Goal: Navigation & Orientation: Understand site structure

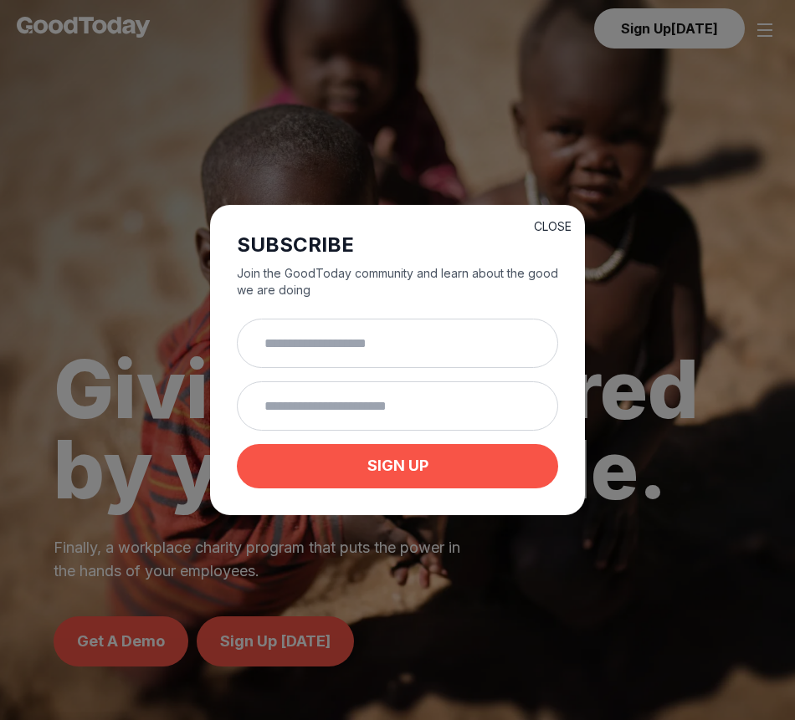
click at [564, 218] on button "CLOSE" at bounding box center [553, 226] width 38 height 17
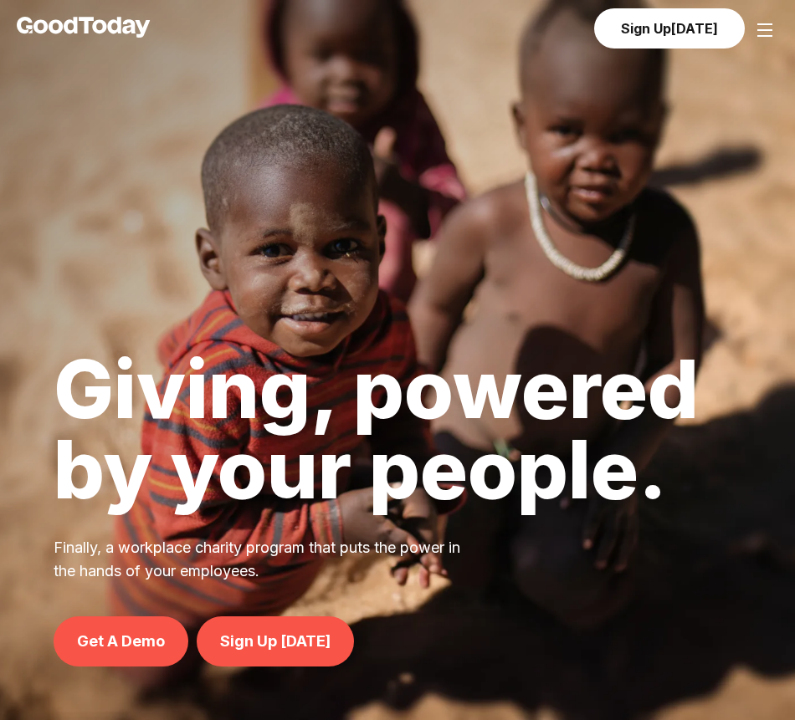
click at [772, 35] on img at bounding box center [765, 30] width 20 height 20
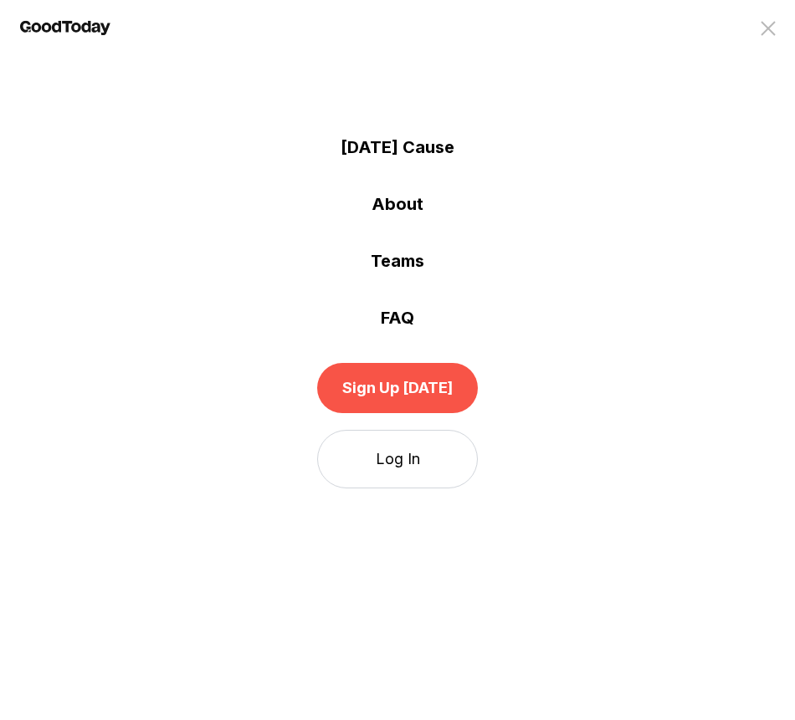
click at [387, 148] on link "[DATE] Cause" at bounding box center [397, 147] width 795 height 23
click at [409, 265] on link "Teams" at bounding box center [397, 260] width 795 height 23
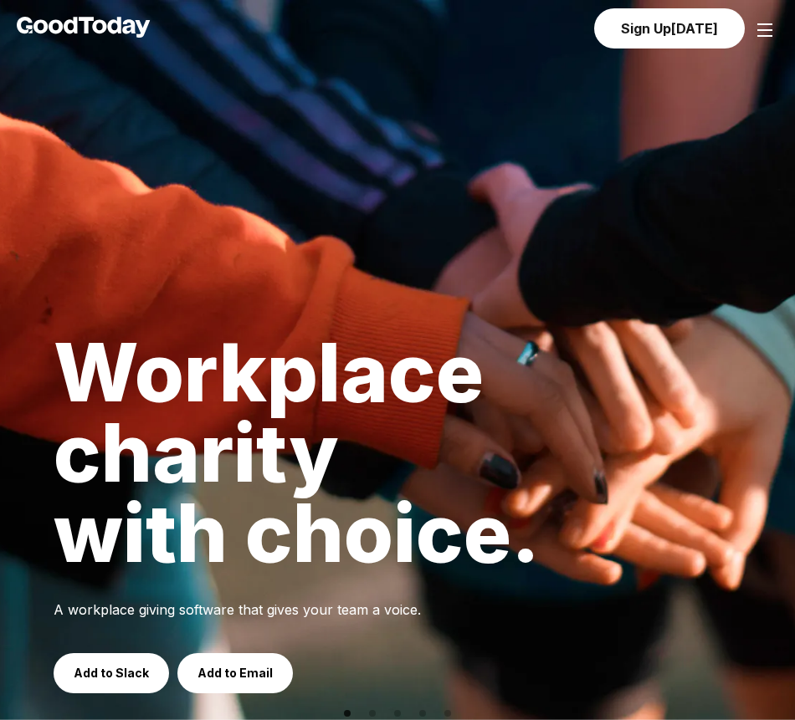
click at [760, 30] on img at bounding box center [765, 30] width 20 height 20
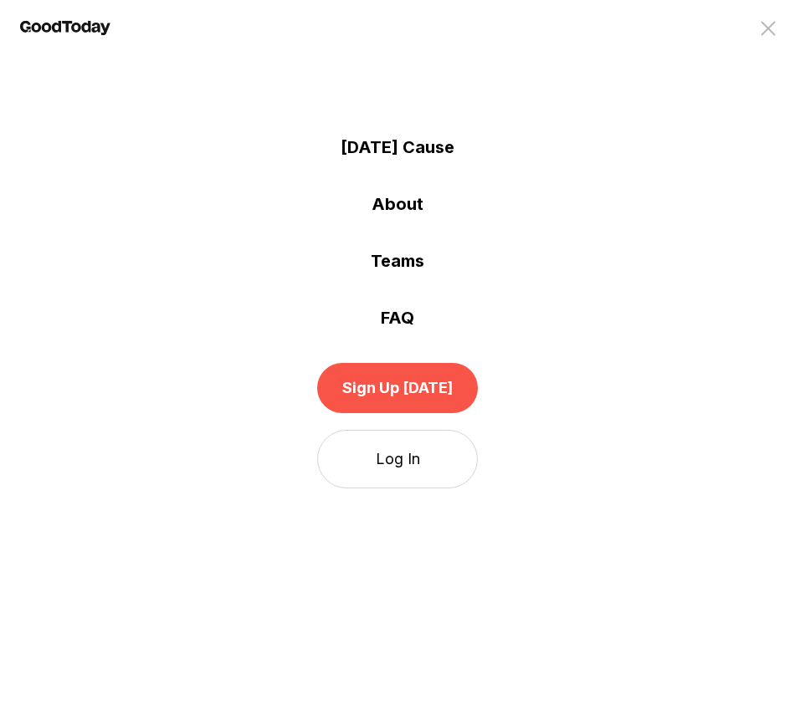
click at [760, 30] on img at bounding box center [768, 28] width 20 height 20
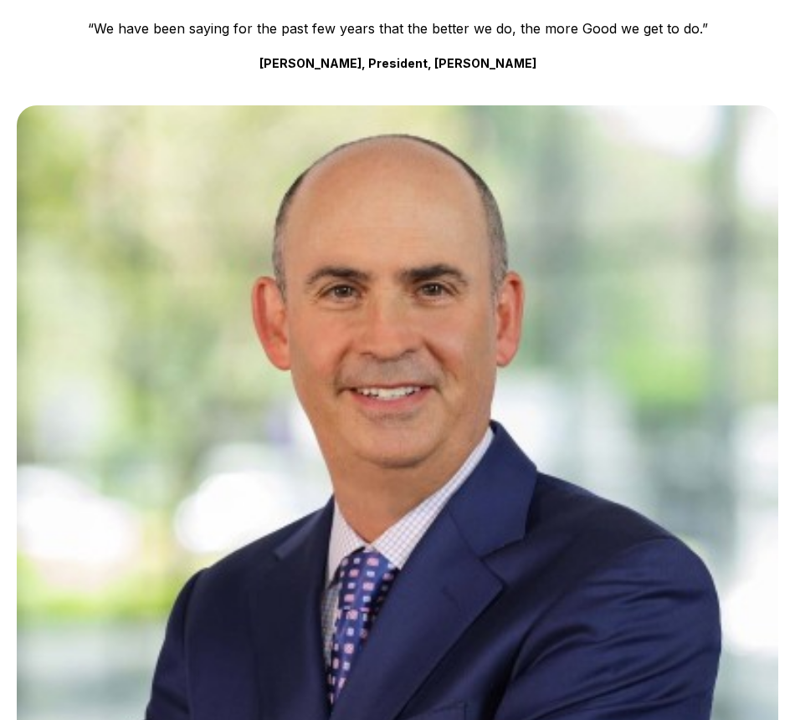
scroll to position [4064, 0]
